Goal: Download file/media

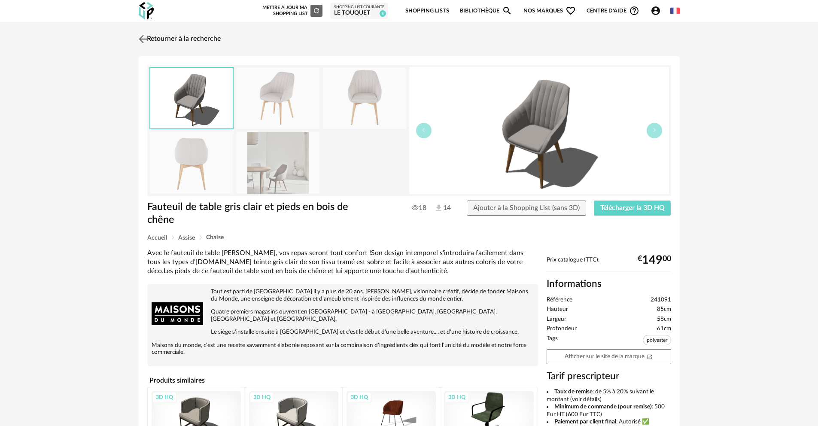
click at [174, 38] on link "Retourner à la recherche" at bounding box center [179, 39] width 84 height 19
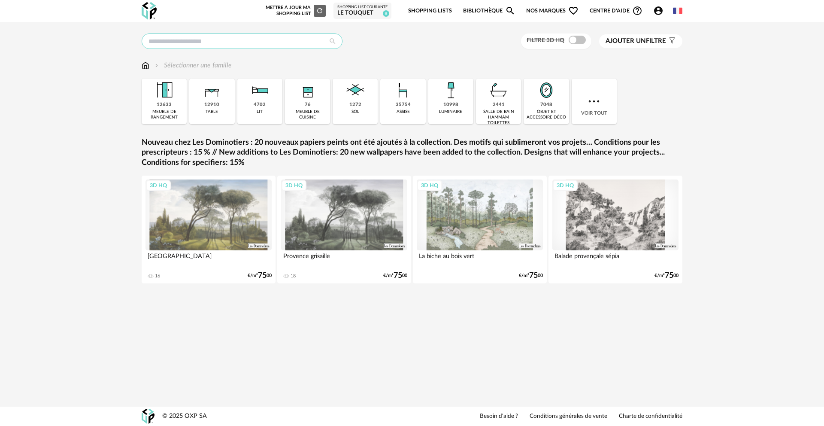
click at [193, 40] on input "text" at bounding box center [242, 40] width 201 height 15
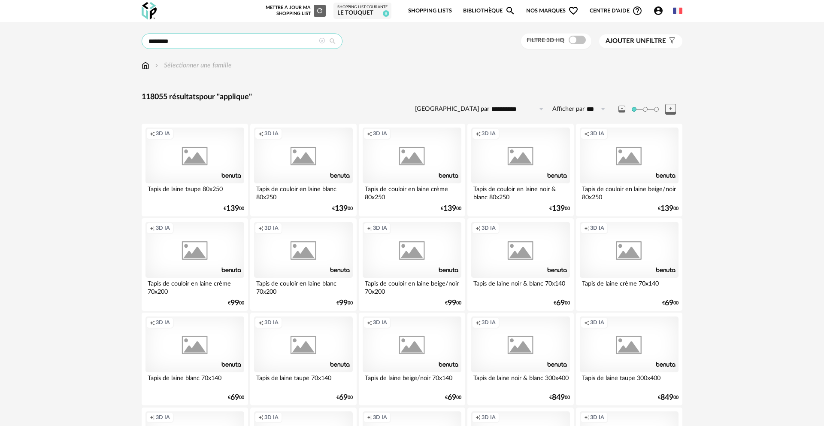
type input "********"
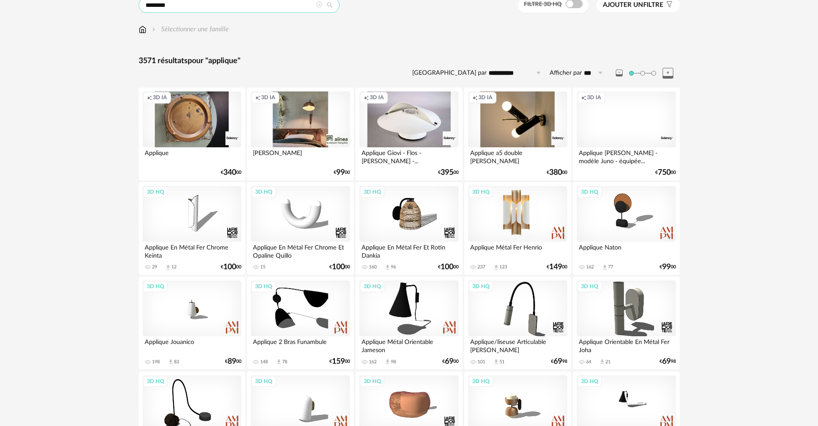
scroll to position [134, 0]
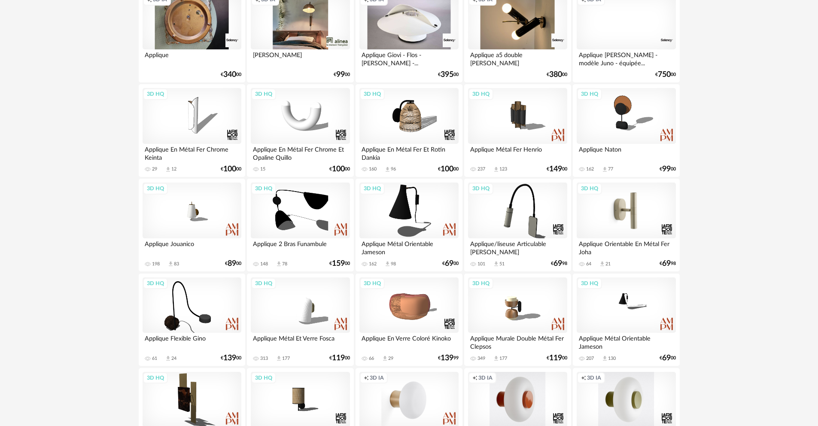
click at [621, 210] on div "3D HQ" at bounding box center [626, 210] width 99 height 56
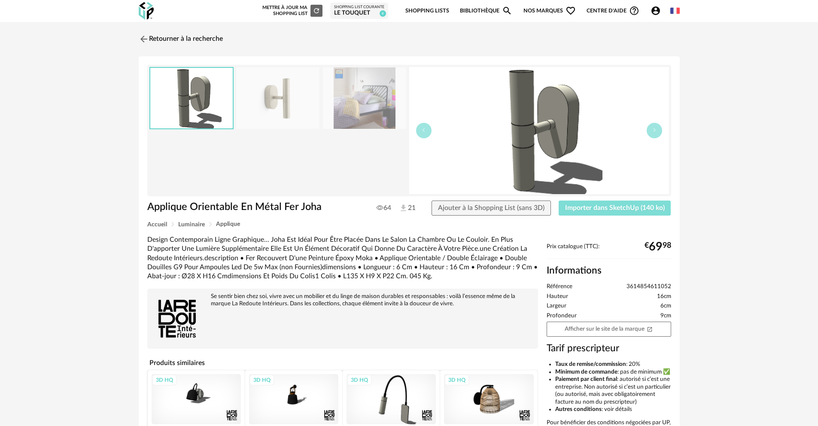
click at [619, 207] on span "Importer dans SketchUp (140 ko)" at bounding box center [615, 207] width 100 height 7
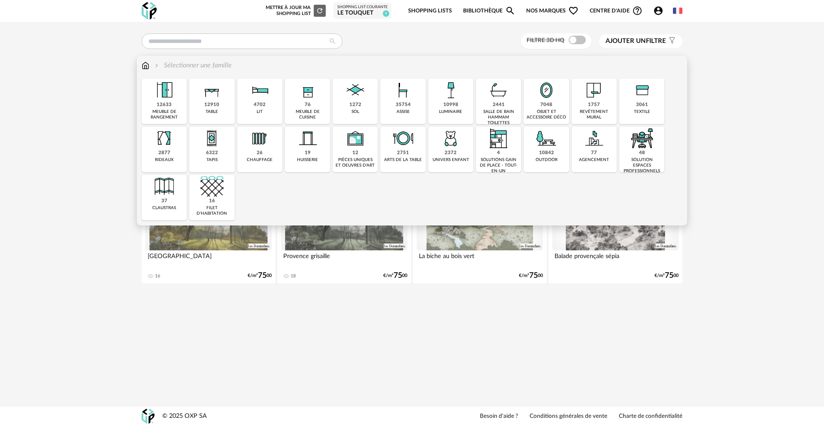
click at [210, 98] on img at bounding box center [212, 90] width 23 height 23
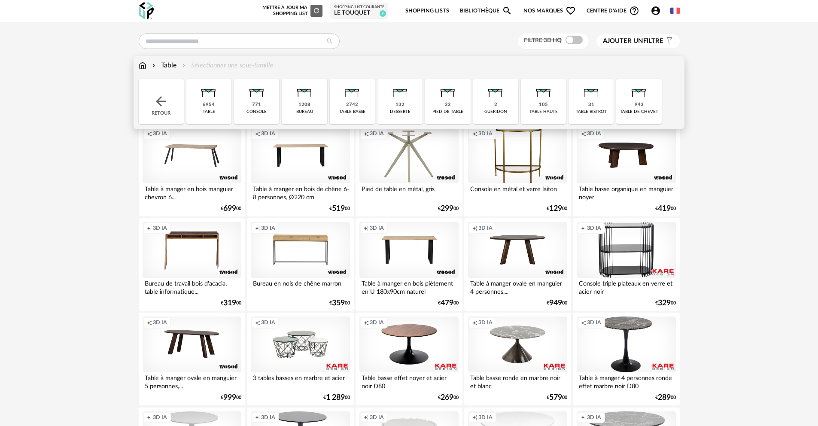
click at [210, 98] on img at bounding box center [208, 90] width 23 height 23
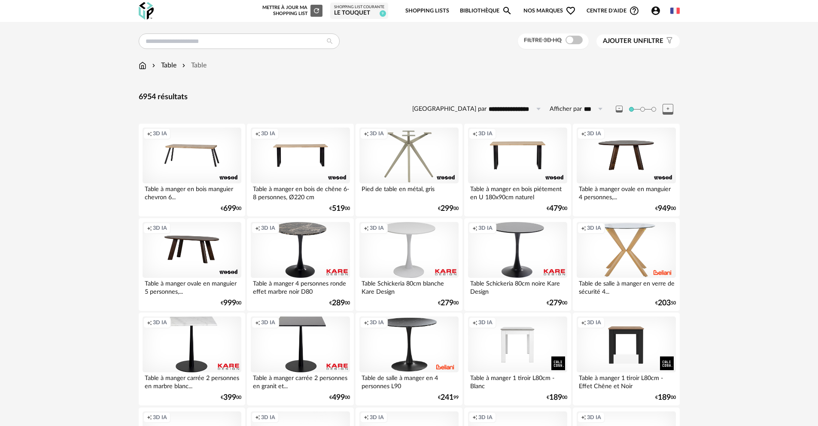
click at [627, 41] on span "Ajouter un" at bounding box center [623, 41] width 40 height 6
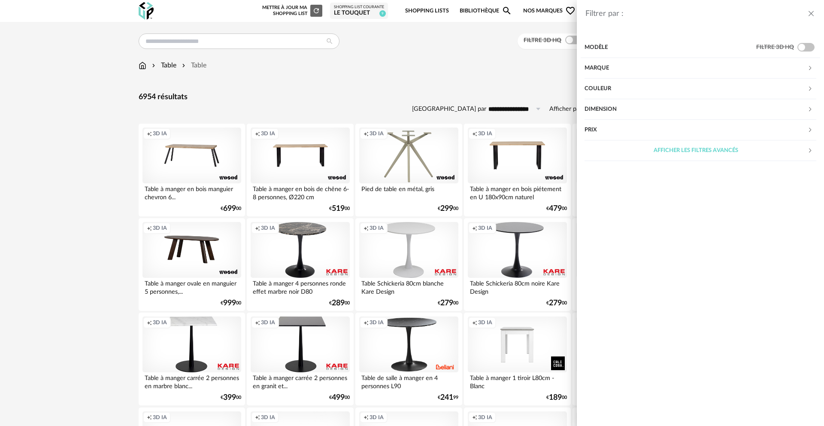
click at [606, 109] on div "Dimension" at bounding box center [696, 109] width 223 height 21
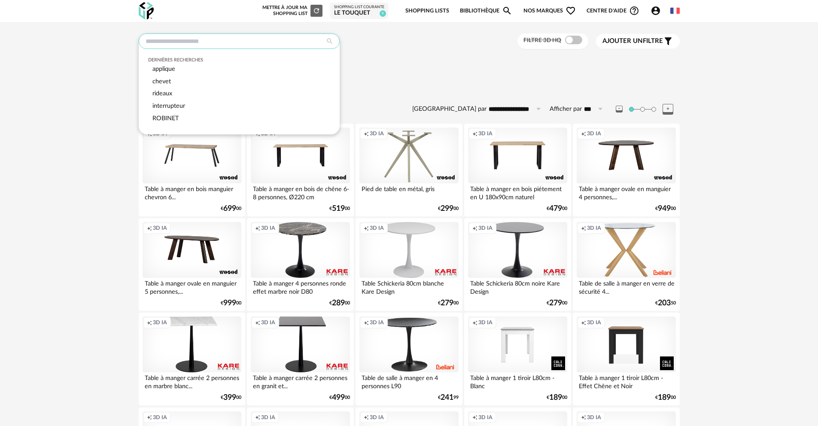
click at [283, 44] on input "text" at bounding box center [239, 40] width 201 height 15
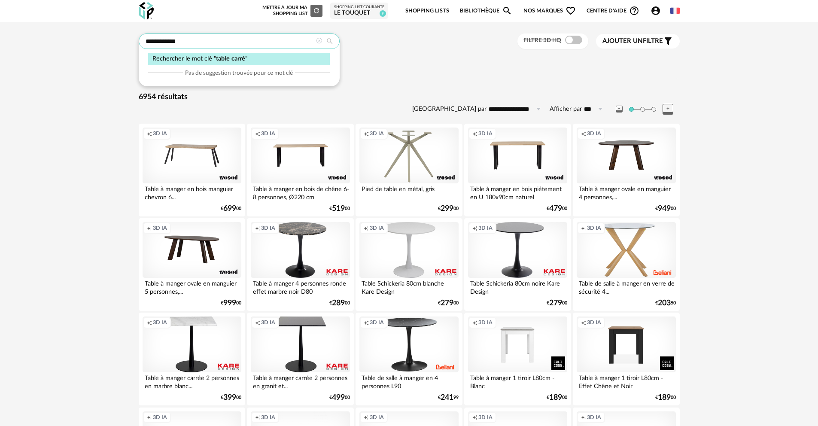
type input "**********"
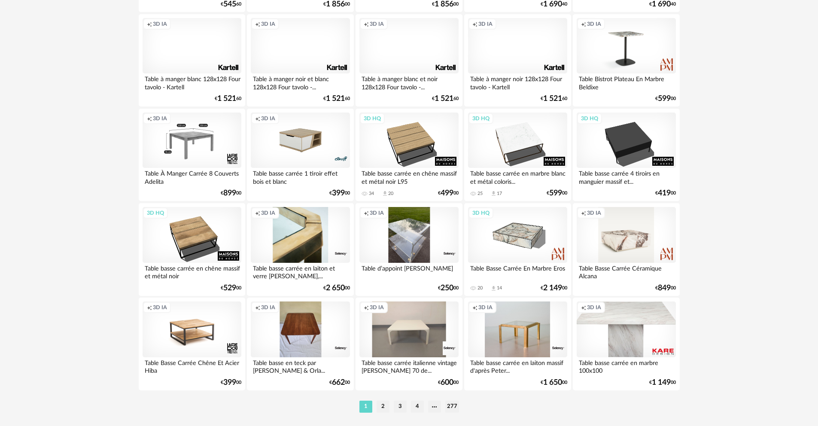
scroll to position [1650, 0]
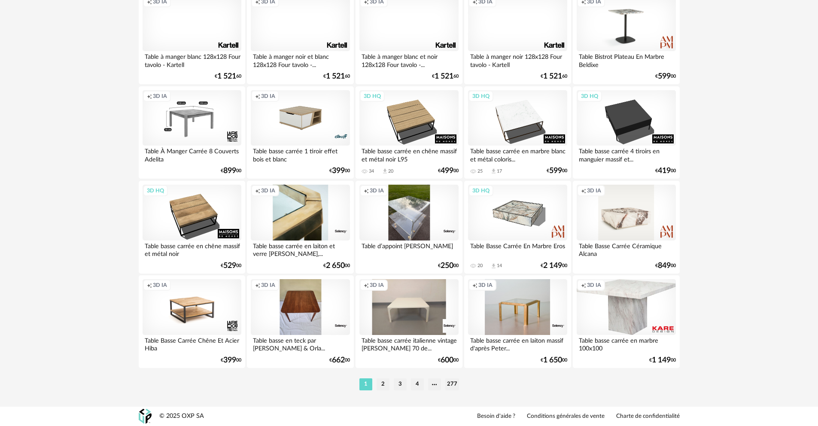
click at [637, 315] on div "Creation icon 3D IA" at bounding box center [626, 307] width 99 height 56
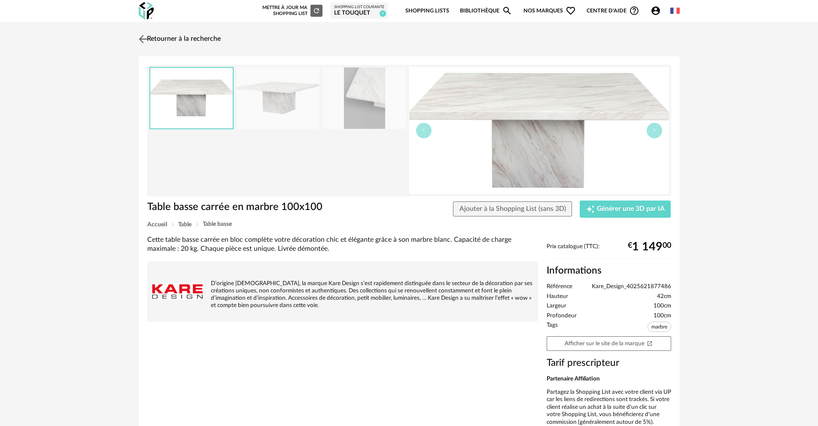
click at [161, 34] on link "Retourner à la recherche" at bounding box center [179, 39] width 84 height 19
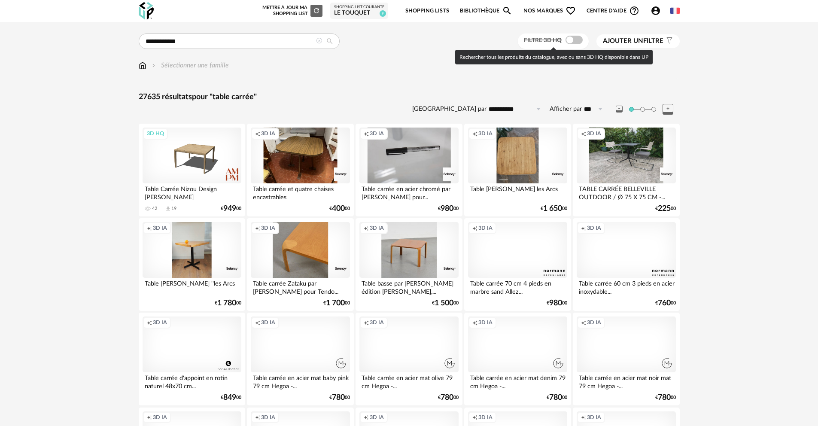
click at [573, 42] on span at bounding box center [573, 40] width 17 height 9
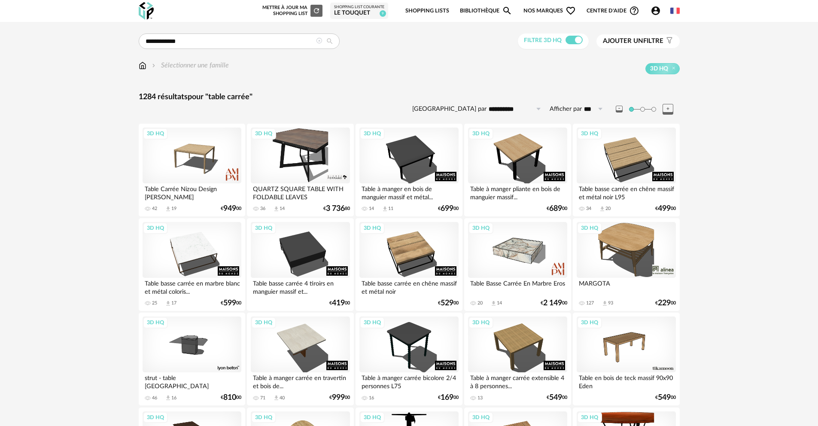
click at [307, 146] on div "3D HQ" at bounding box center [300, 156] width 99 height 56
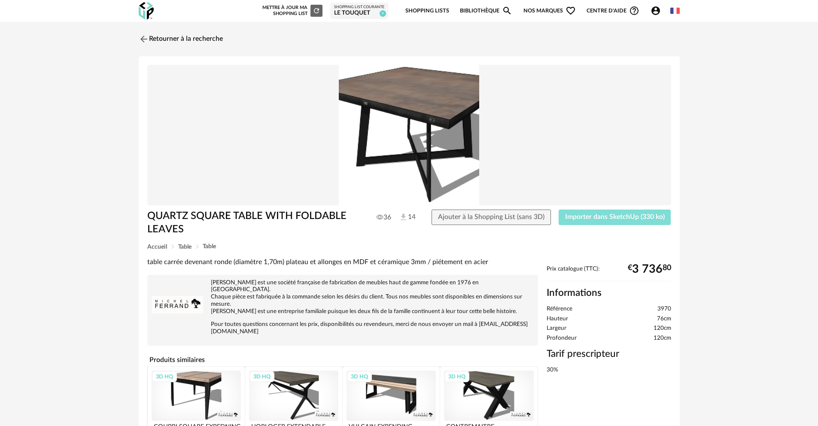
click at [592, 216] on span "Importer dans SketchUp (330 ko)" at bounding box center [615, 216] width 100 height 7
